Goal: Transaction & Acquisition: Purchase product/service

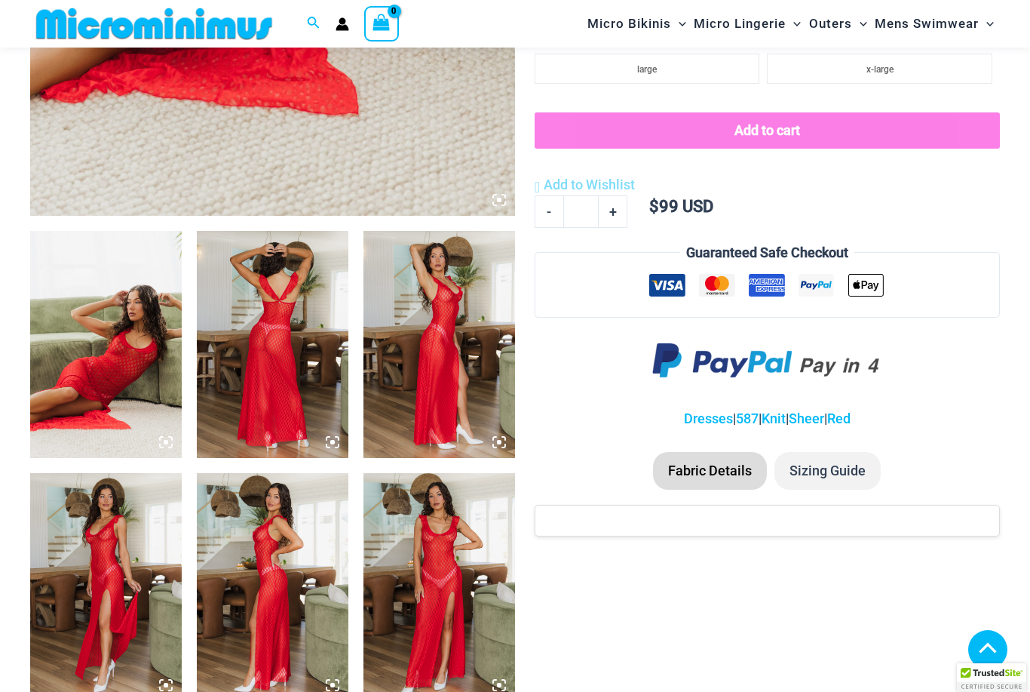
scroll to position [652, 0]
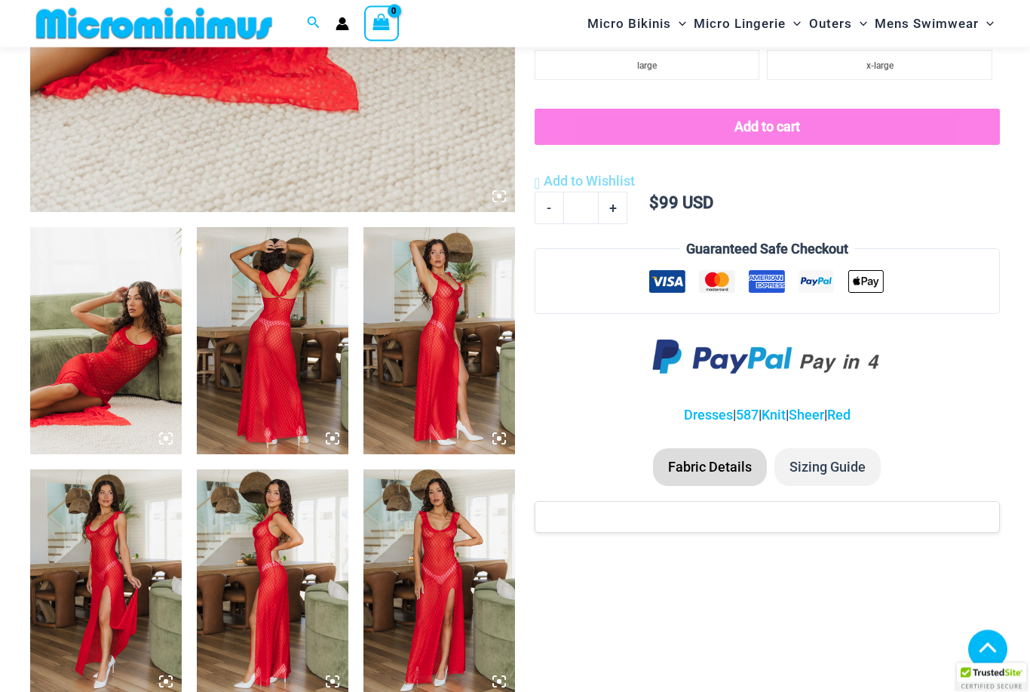
click at [250, 380] on img at bounding box center [273, 341] width 152 height 227
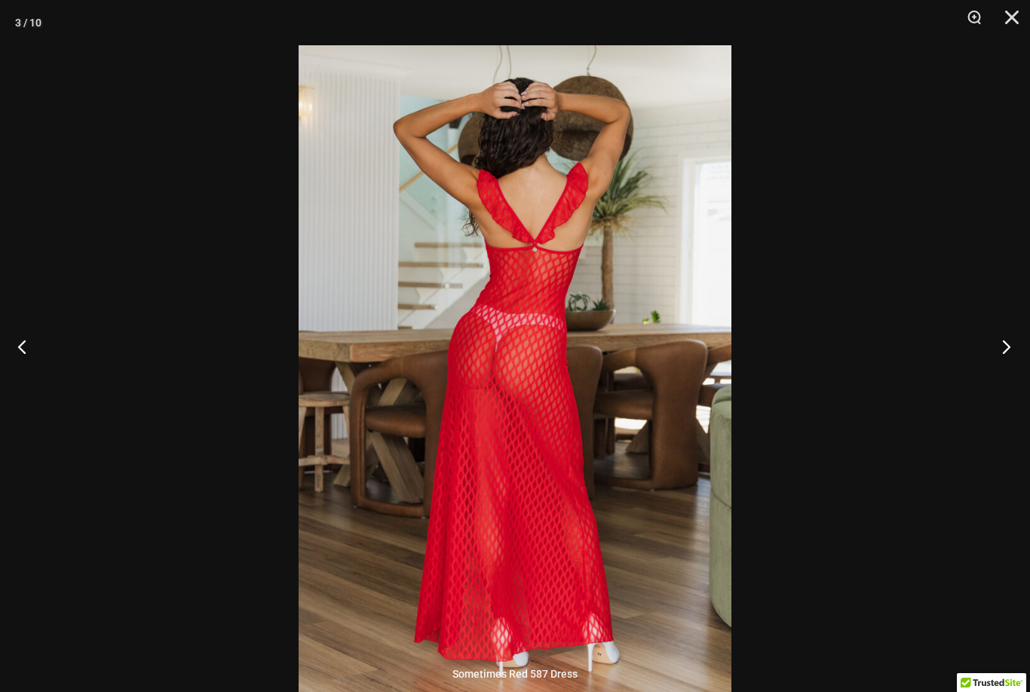
click at [1005, 368] on button "Next" at bounding box center [1002, 346] width 57 height 75
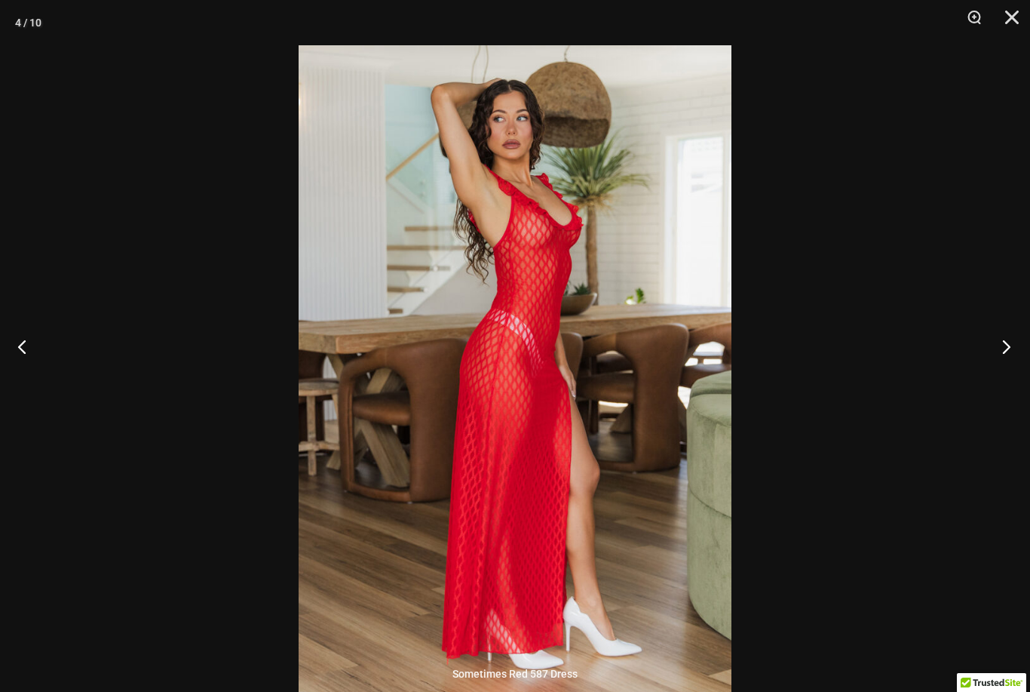
click at [1005, 368] on button "Next" at bounding box center [1002, 346] width 57 height 75
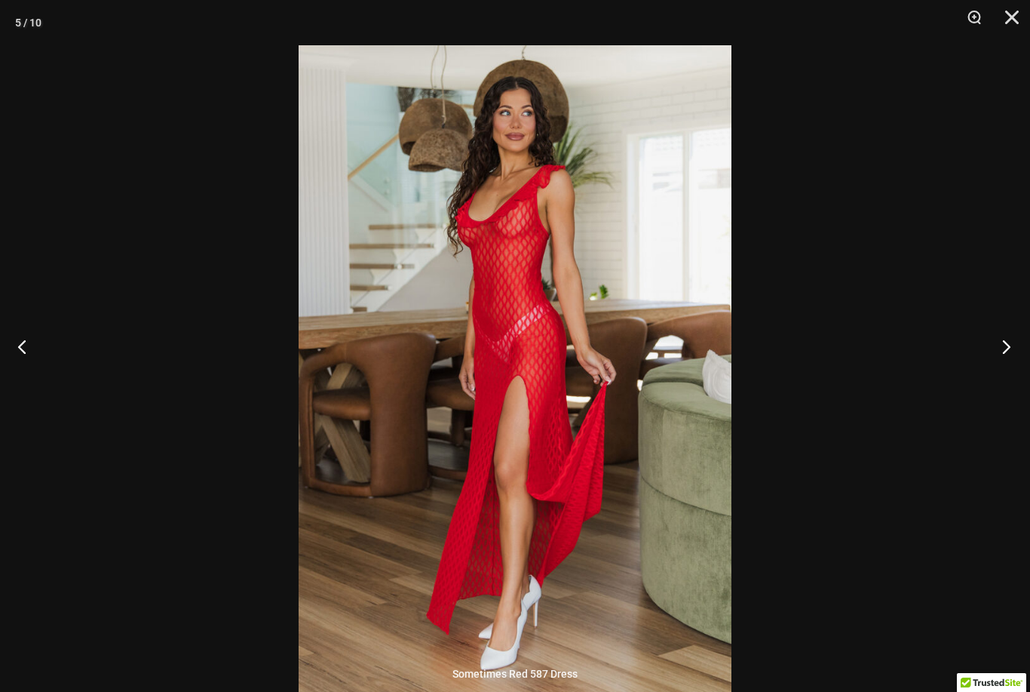
click at [1005, 368] on button "Next" at bounding box center [1002, 346] width 57 height 75
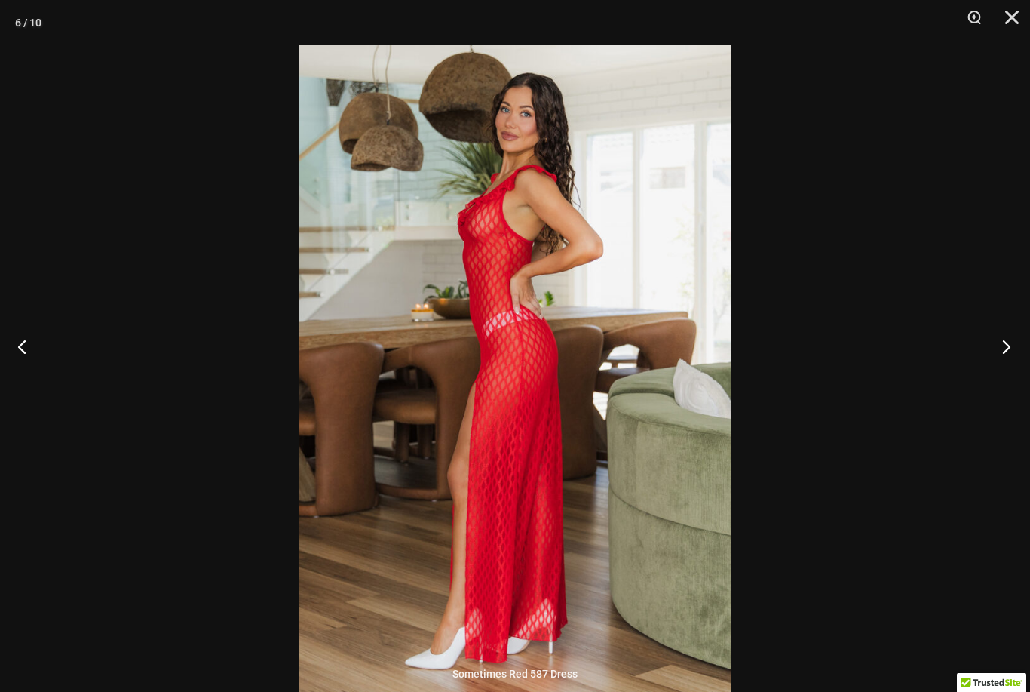
click at [1005, 368] on button "Next" at bounding box center [1002, 346] width 57 height 75
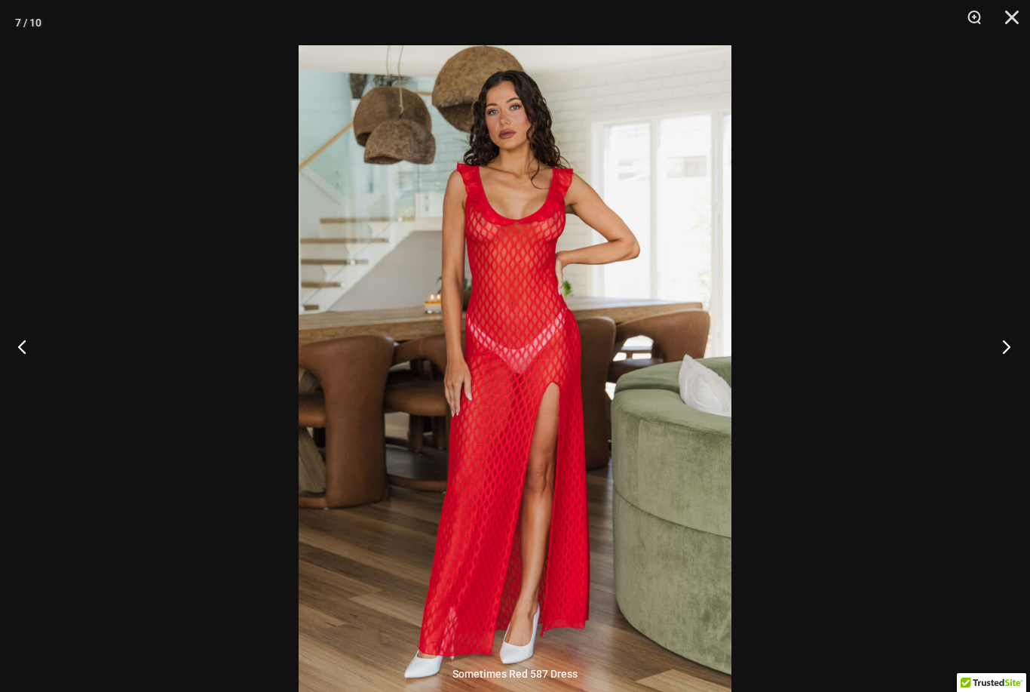
click at [1005, 368] on button "Next" at bounding box center [1002, 346] width 57 height 75
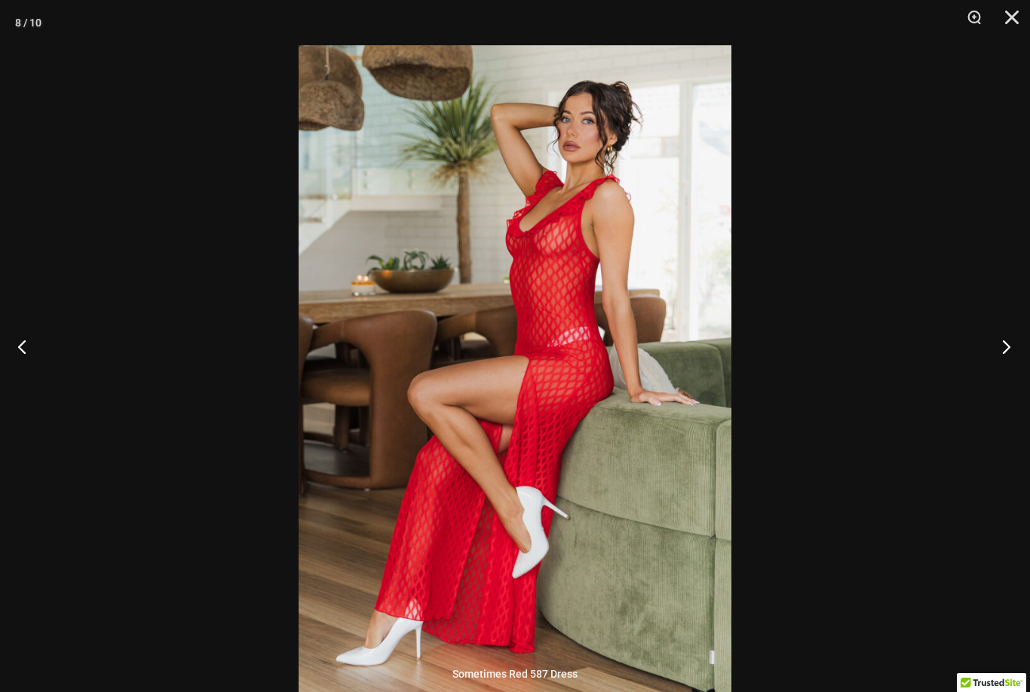
click at [1005, 368] on button "Next" at bounding box center [1002, 346] width 57 height 75
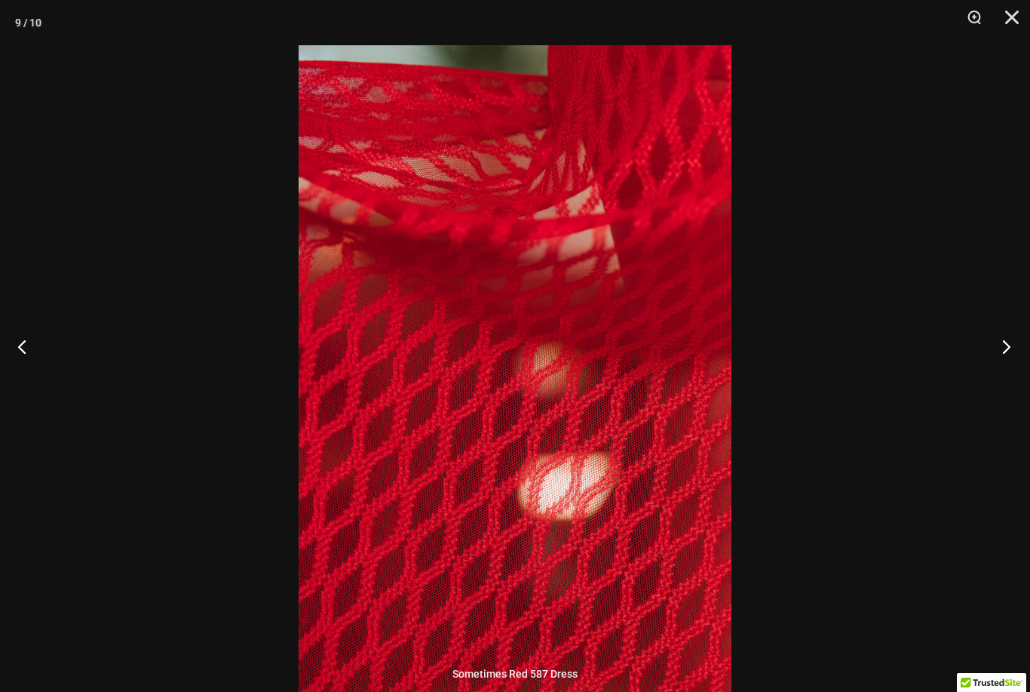
click at [1005, 368] on button "Next" at bounding box center [1002, 346] width 57 height 75
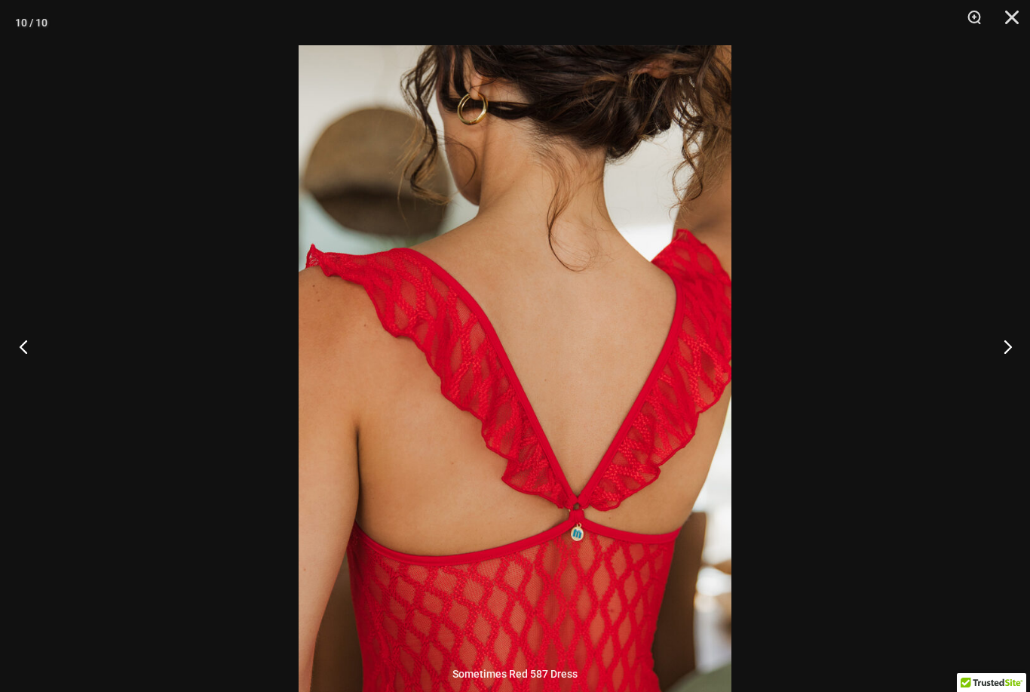
click at [24, 373] on button "Previous" at bounding box center [28, 346] width 57 height 75
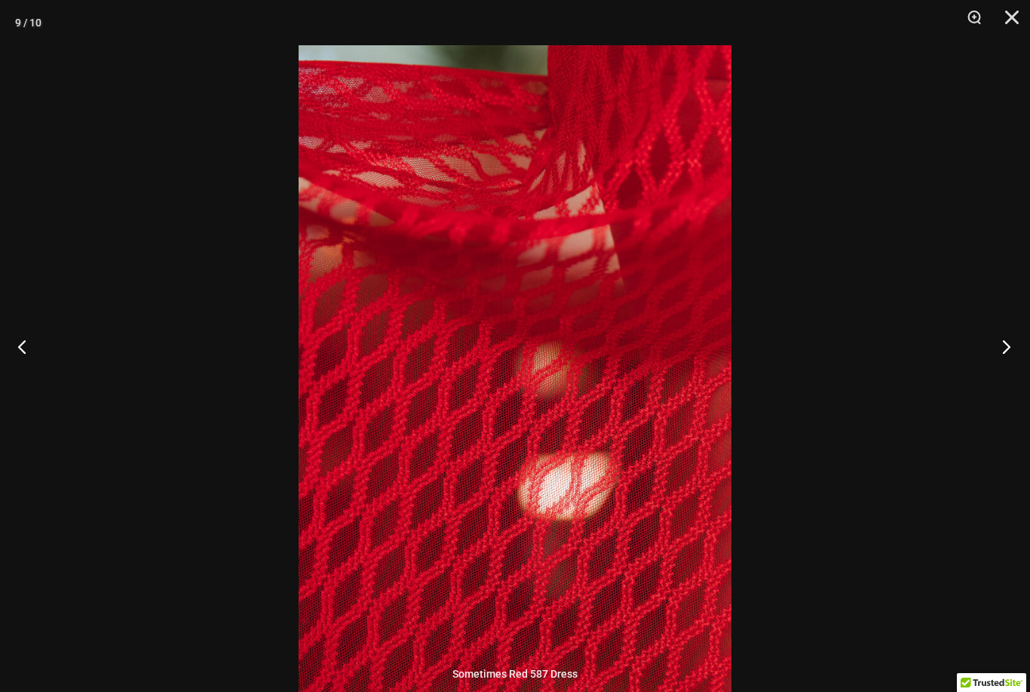
click at [1004, 373] on button "Next" at bounding box center [1002, 346] width 57 height 75
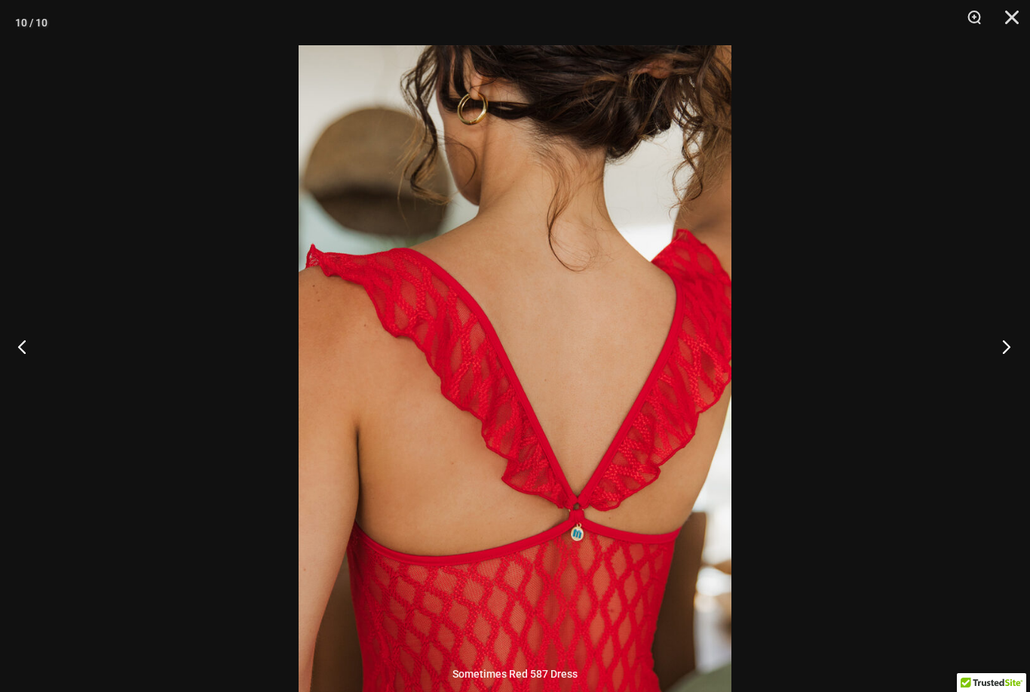
click at [1004, 373] on button "Next" at bounding box center [1002, 346] width 57 height 75
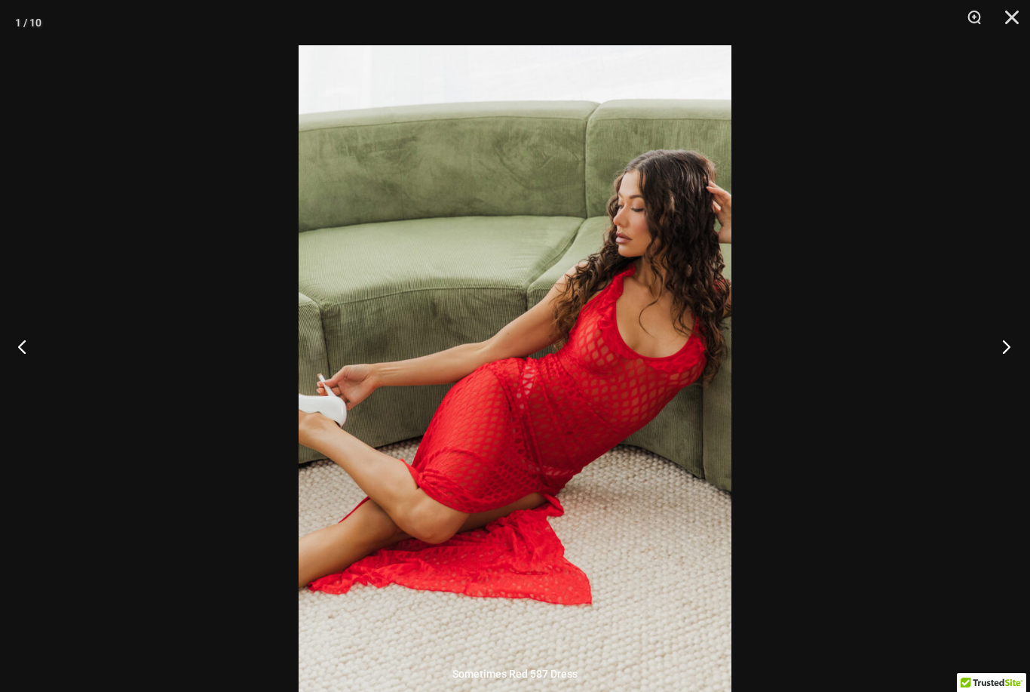
click at [1004, 373] on button "Next" at bounding box center [1002, 346] width 57 height 75
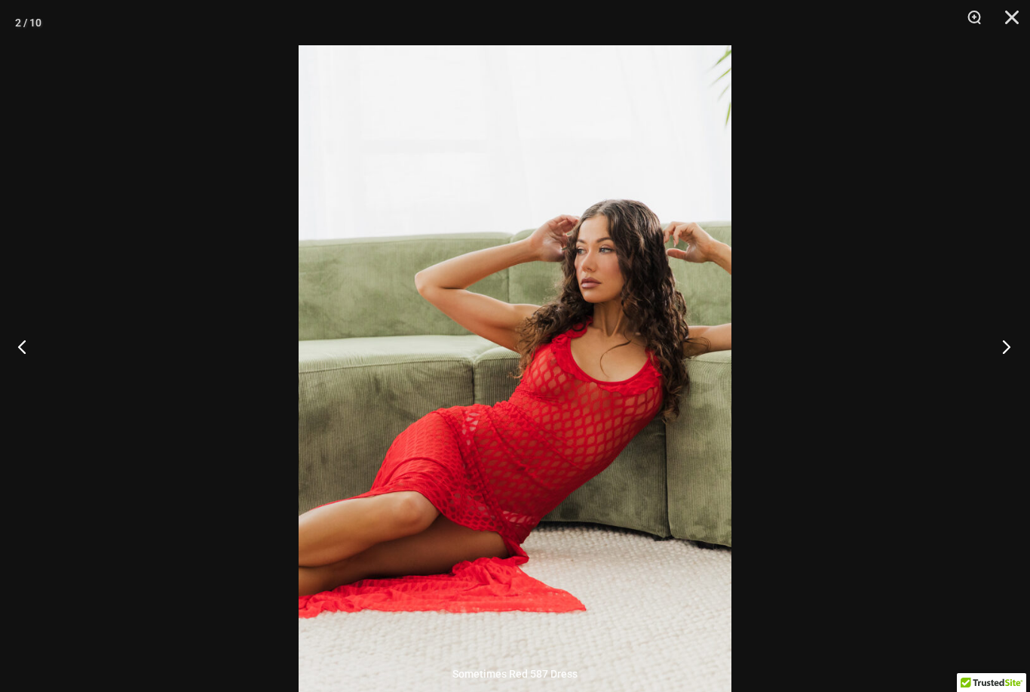
click at [1011, 368] on button "Next" at bounding box center [1002, 346] width 57 height 75
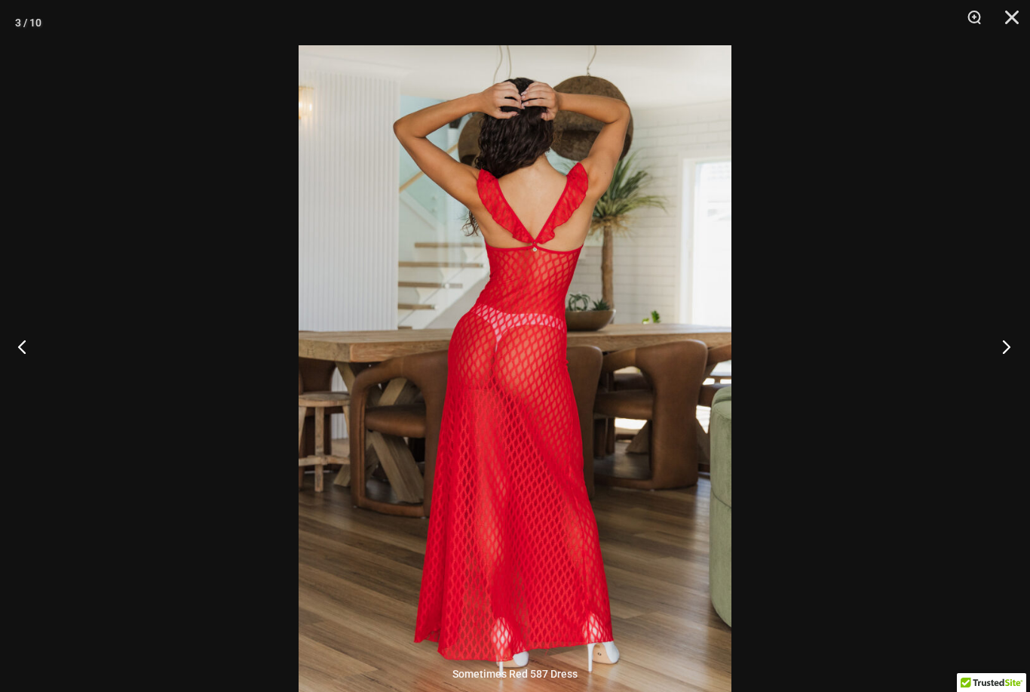
click at [1011, 368] on button "Next" at bounding box center [1002, 346] width 57 height 75
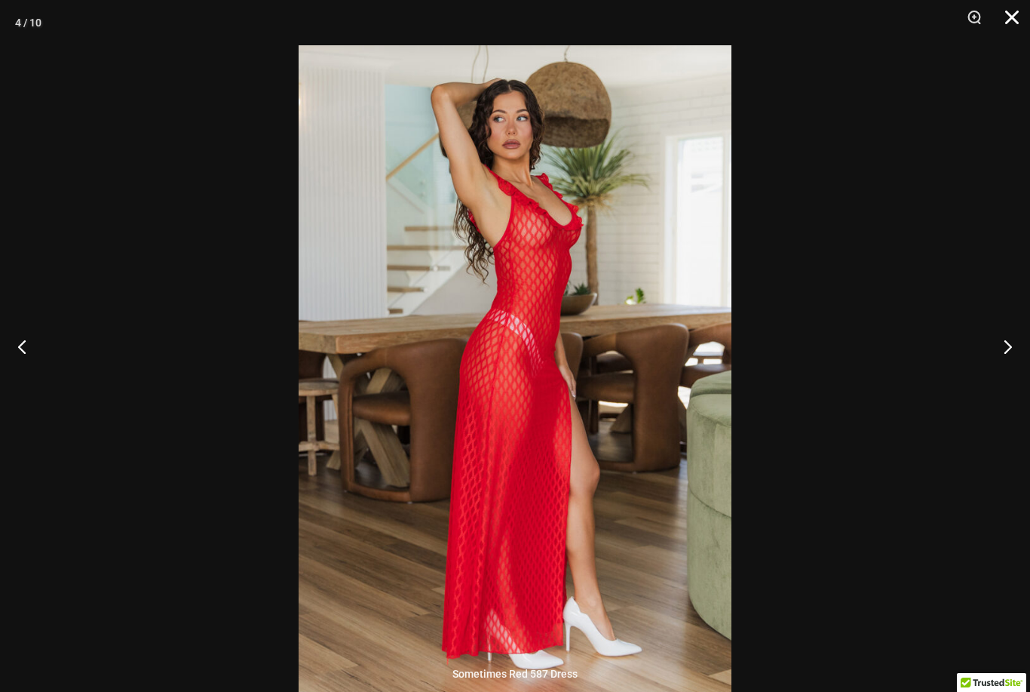
click at [1015, 17] on button "Close" at bounding box center [1007, 22] width 38 height 45
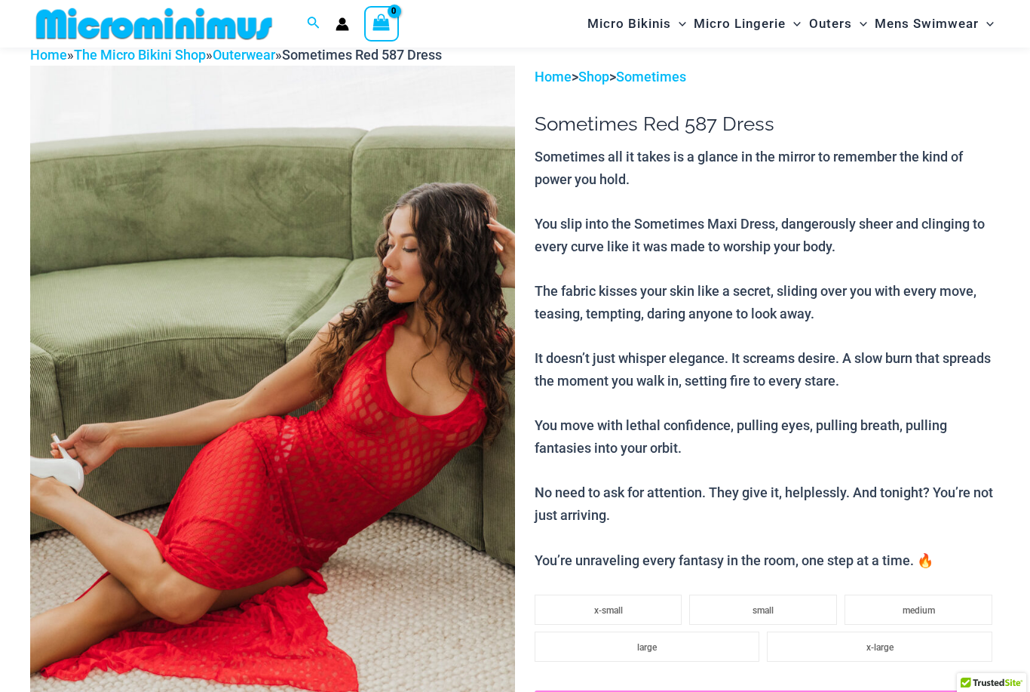
scroll to position [0, 0]
